Goal: Information Seeking & Learning: Compare options

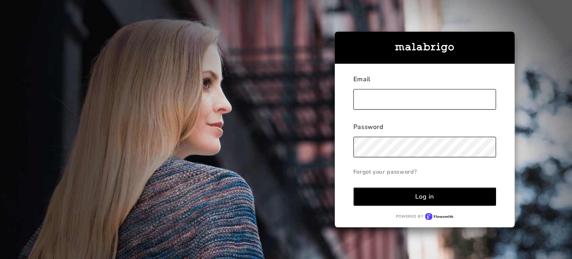
type input "[EMAIL_ADDRESS][DOMAIN_NAME]"
click at [420, 188] on button "Log in" at bounding box center [425, 196] width 143 height 18
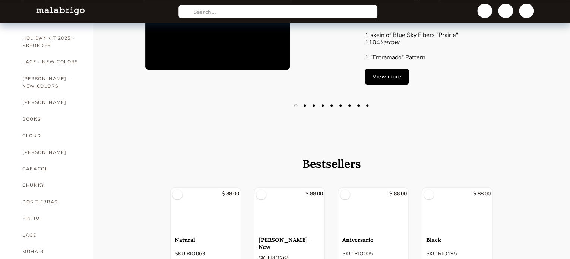
scroll to position [140, 0]
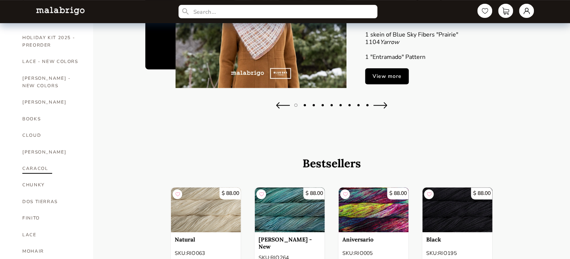
click at [37, 160] on link "CARACOL" at bounding box center [52, 168] width 60 height 16
select select "INDEX"
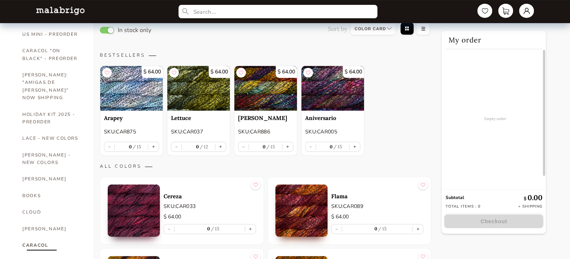
scroll to position [63, 0]
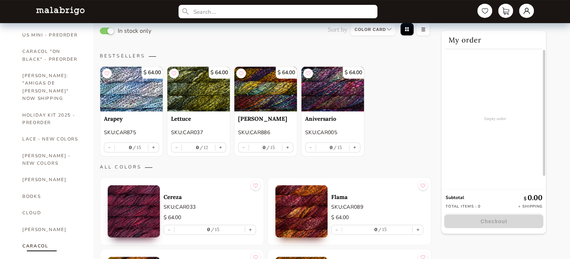
click at [109, 31] on button "button" at bounding box center [107, 31] width 14 height 7
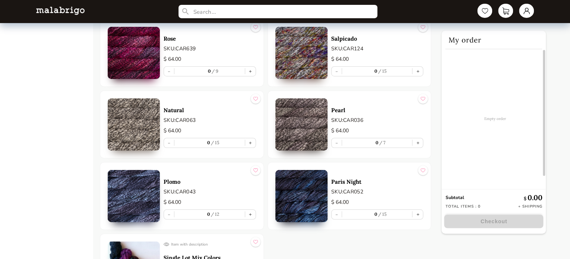
scroll to position [1350, 0]
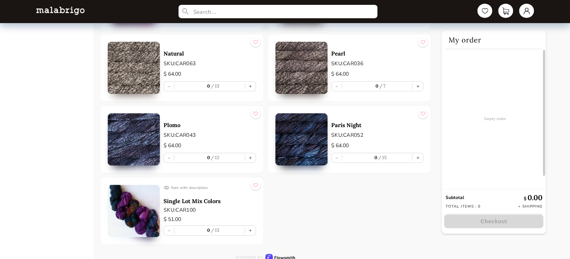
click at [139, 196] on img at bounding box center [134, 211] width 52 height 52
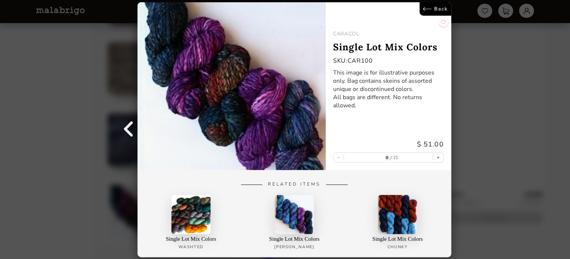
click at [438, 10] on link "Back" at bounding box center [435, 8] width 32 height 13
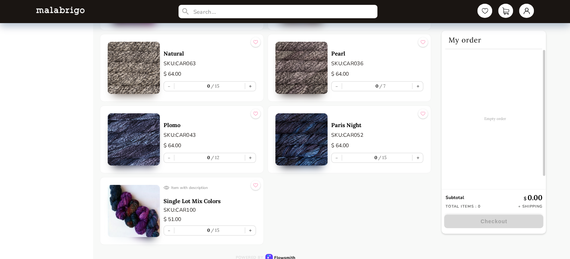
scroll to position [1286, 0]
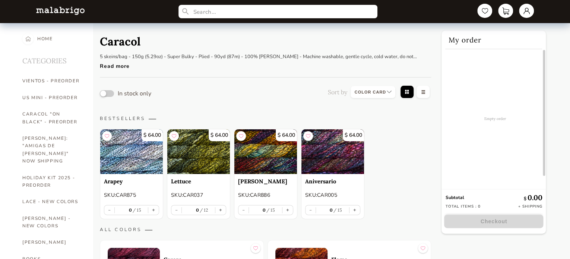
scroll to position [0, 0]
click at [111, 93] on button "button" at bounding box center [107, 93] width 14 height 7
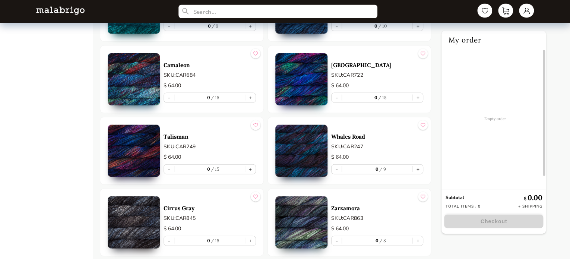
scroll to position [722, 0]
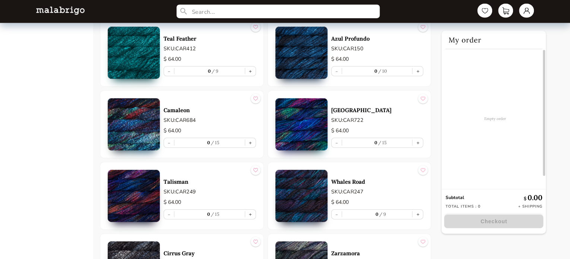
click at [205, 15] on input "text" at bounding box center [277, 12] width 203 height 14
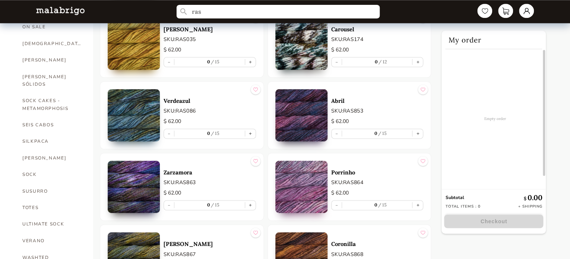
scroll to position [722, 0]
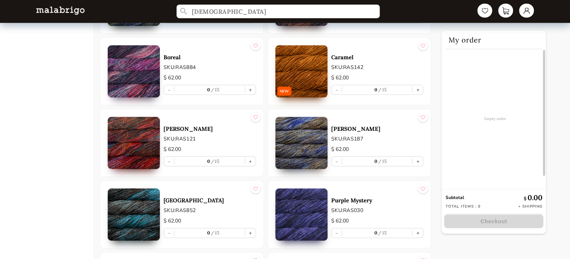
type input "[DEMOGRAPHIC_DATA]"
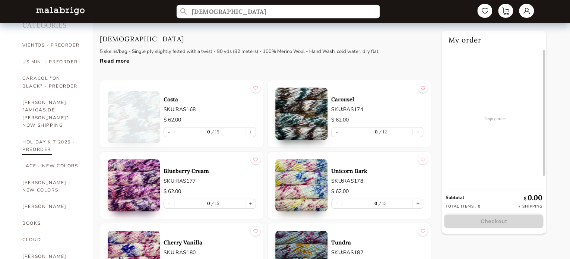
scroll to position [36, 0]
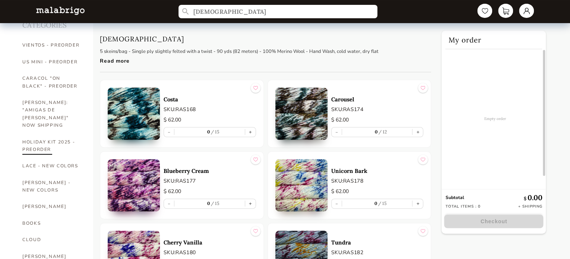
click at [42, 134] on link "HOLIDAY KIT 2025 - PREORDER" at bounding box center [52, 146] width 60 height 24
select select "INDEX"
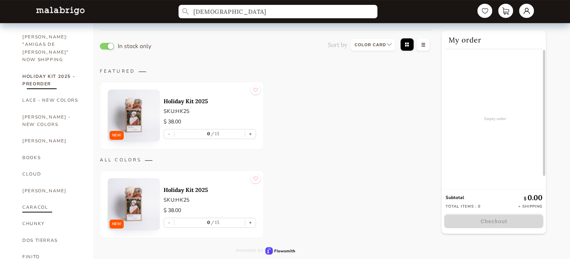
scroll to position [118, 0]
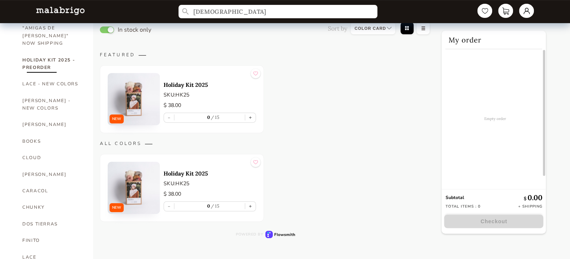
click at [175, 85] on p "Holiday Kit 2025" at bounding box center [210, 84] width 92 height 7
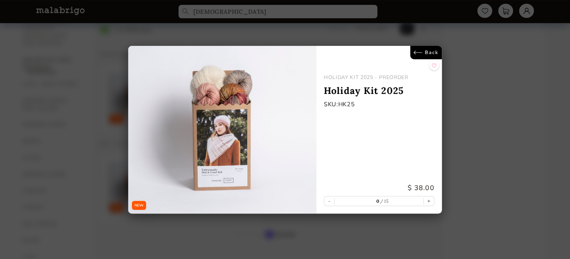
click at [434, 53] on link "Back" at bounding box center [426, 52] width 32 height 13
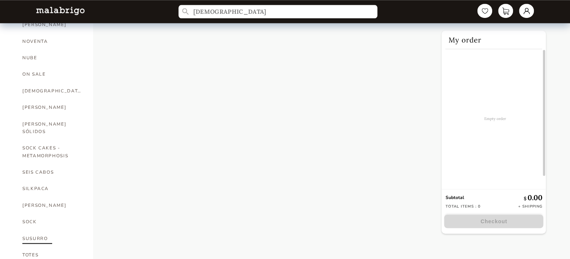
scroll to position [414, 0]
click at [29, 85] on link "[DEMOGRAPHIC_DATA]" at bounding box center [52, 93] width 60 height 16
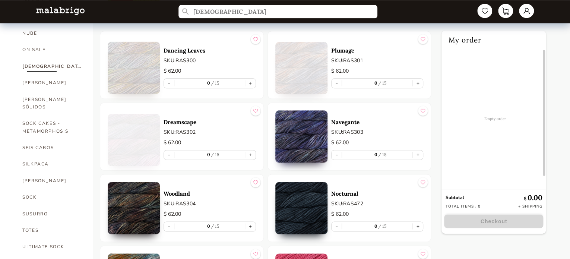
scroll to position [441, 0]
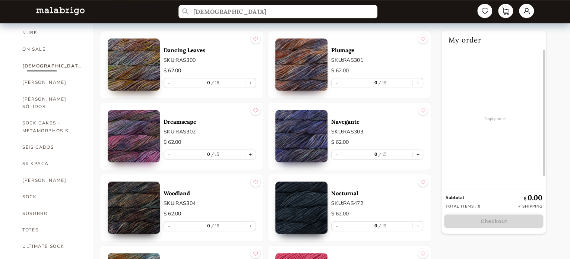
click at [143, 67] on img at bounding box center [134, 64] width 52 height 52
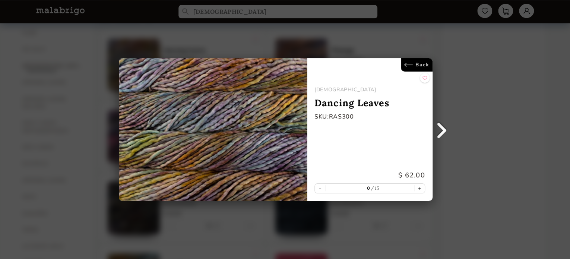
click at [423, 67] on link "Back" at bounding box center [417, 64] width 32 height 13
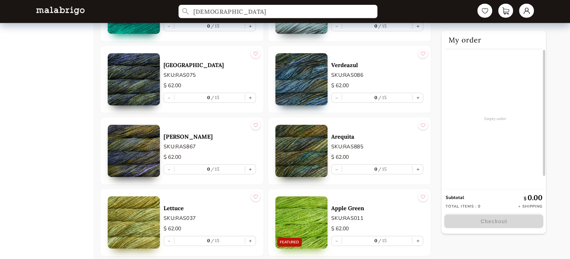
scroll to position [2501, 0]
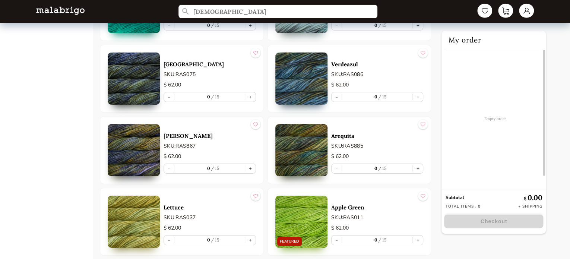
click at [133, 137] on img at bounding box center [134, 150] width 52 height 52
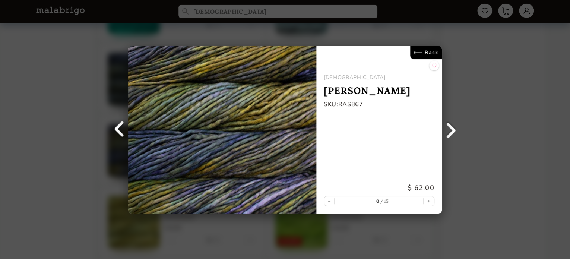
click at [420, 49] on link "Back" at bounding box center [426, 52] width 32 height 13
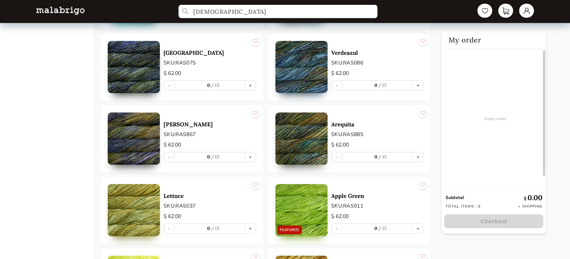
scroll to position [2512, 0]
click at [308, 133] on img at bounding box center [301, 139] width 52 height 52
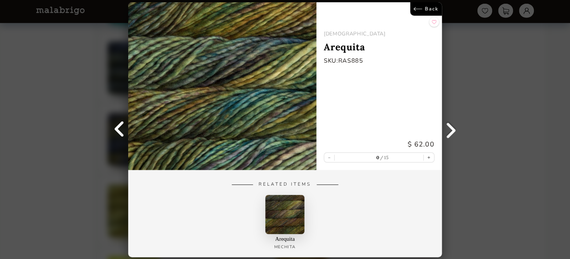
click at [432, 6] on link "Back" at bounding box center [426, 8] width 32 height 13
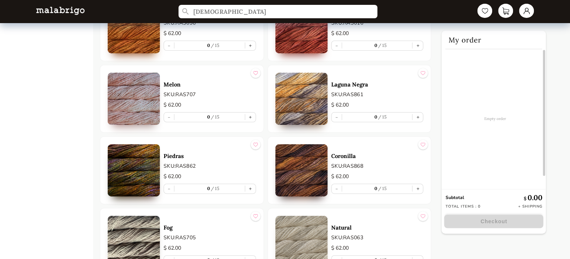
scroll to position [2846, 0]
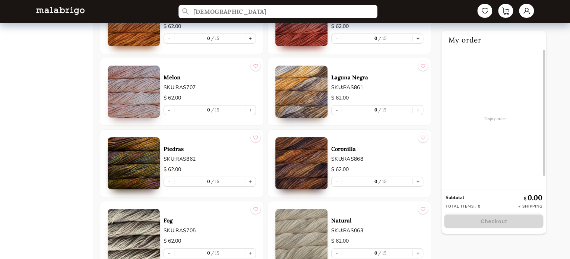
click at [151, 166] on img at bounding box center [134, 163] width 52 height 52
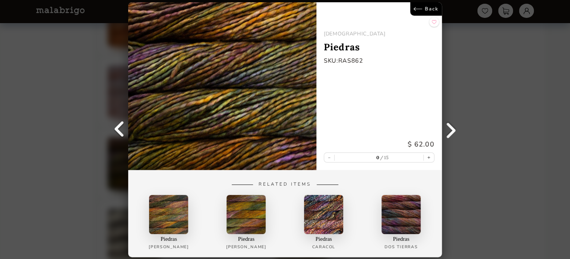
click at [428, 12] on link "Back" at bounding box center [426, 8] width 32 height 13
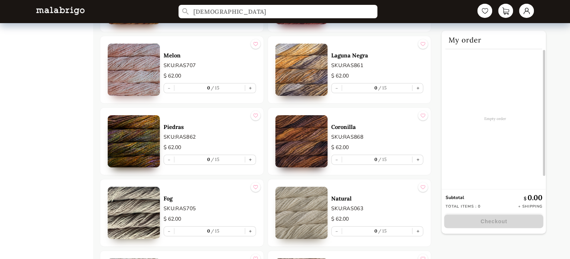
scroll to position [2867, 0]
click at [297, 127] on img at bounding box center [301, 141] width 52 height 52
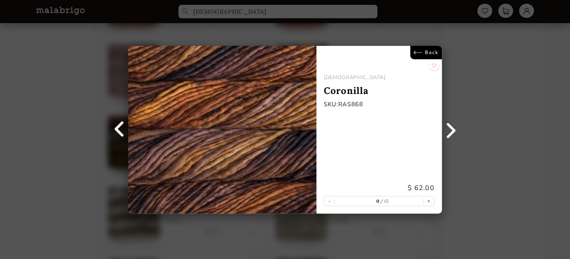
click at [425, 54] on link "Back" at bounding box center [426, 52] width 32 height 13
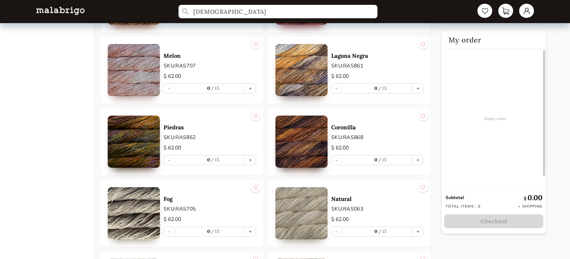
click at [147, 141] on img at bounding box center [134, 141] width 52 height 52
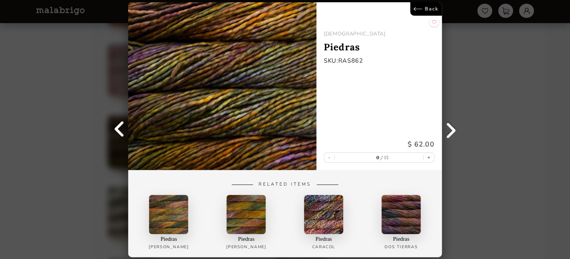
click at [430, 9] on link "Back" at bounding box center [426, 8] width 32 height 13
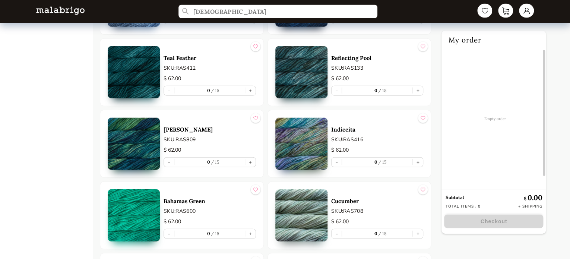
scroll to position [2293, 0]
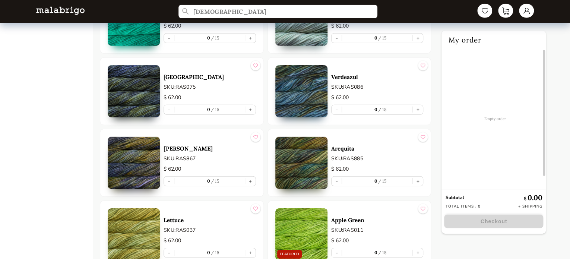
scroll to position [2489, 0]
